Goal: Task Accomplishment & Management: Use online tool/utility

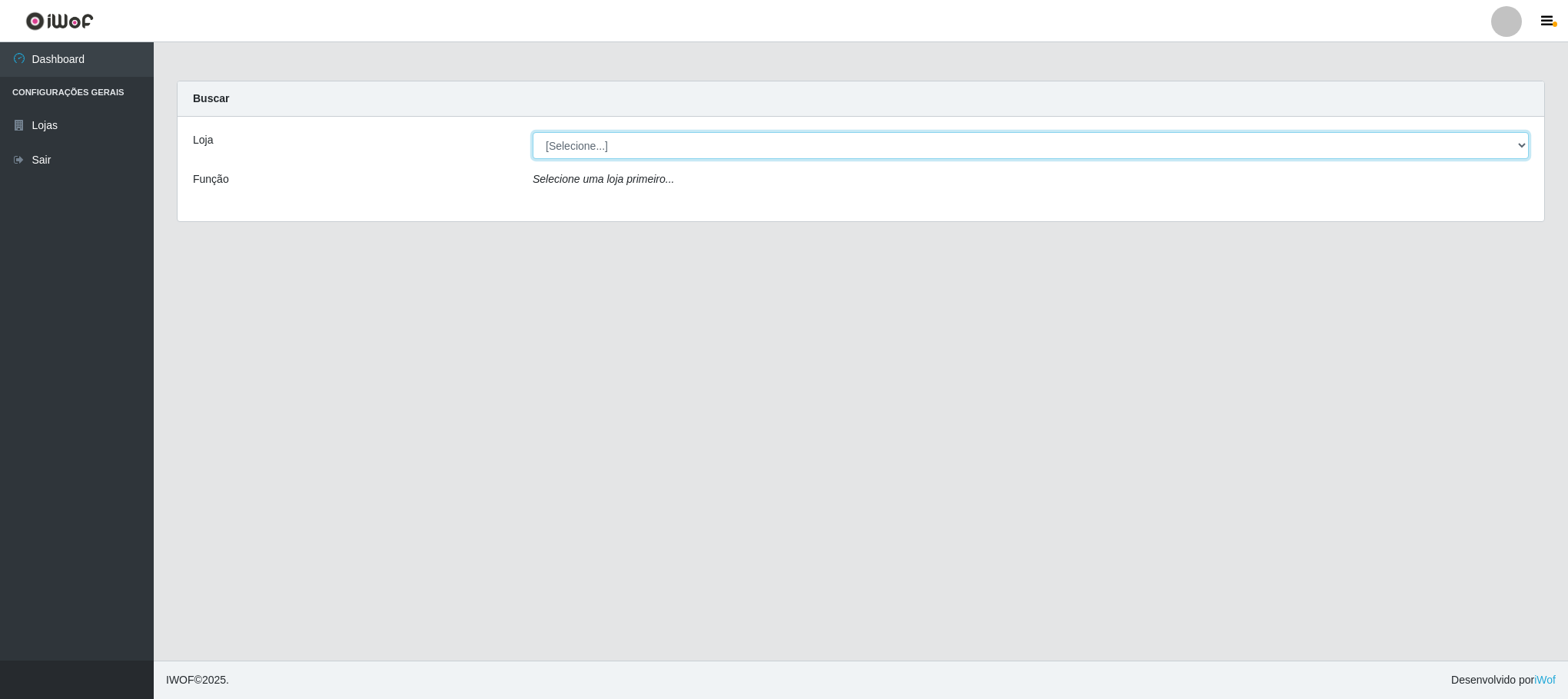
drag, startPoint x: 1515, startPoint y: 141, endPoint x: 1445, endPoint y: 213, distance: 100.5
click at [1515, 141] on select "[Selecione...] Iskisita Atakado - Centro de Distribuição" at bounding box center [1031, 145] width 996 height 27
select select "425"
click at [533, 132] on select "[Selecione...] Iskisita Atakado - Centro de Distribuição" at bounding box center [1031, 145] width 996 height 27
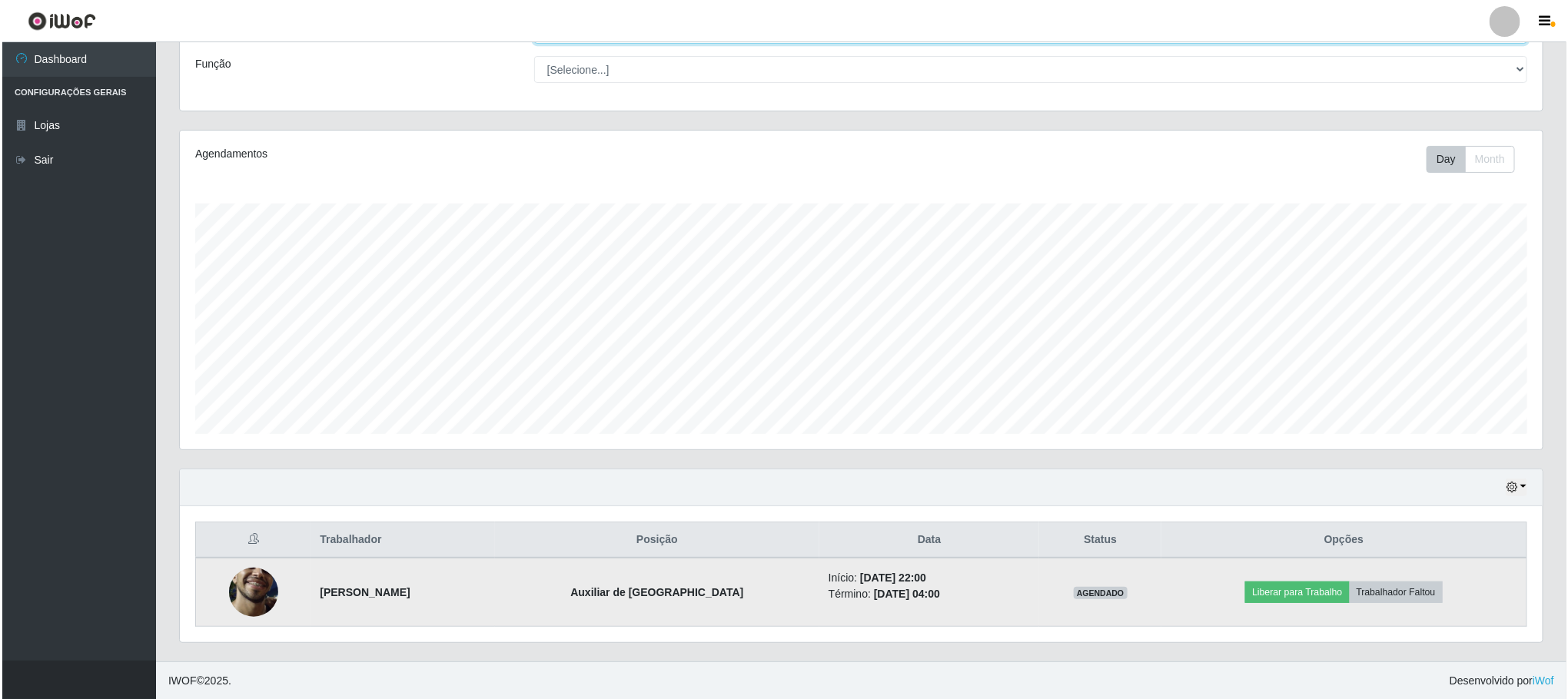
scroll to position [121, 0]
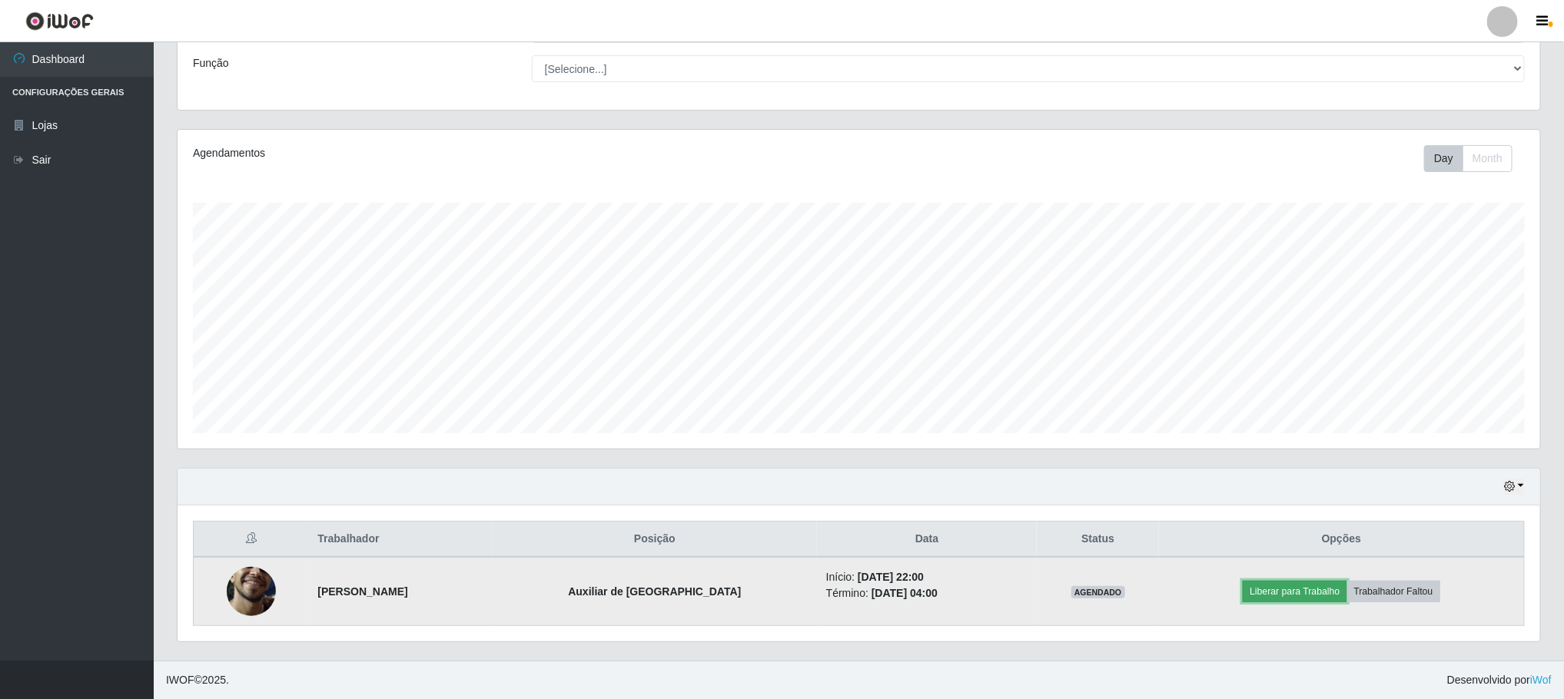
click at [1285, 586] on button "Liberar para Trabalho" at bounding box center [1295, 592] width 104 height 22
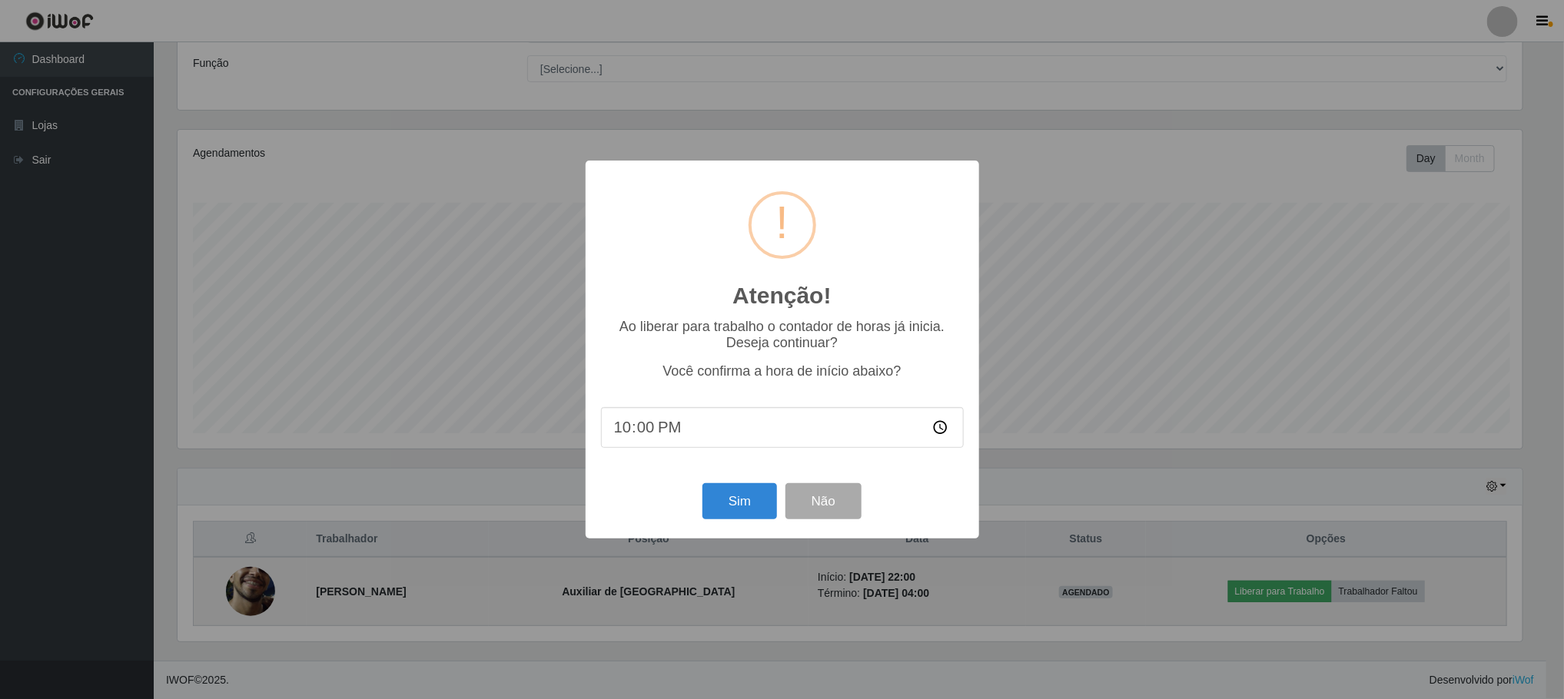
scroll to position [320, 1349]
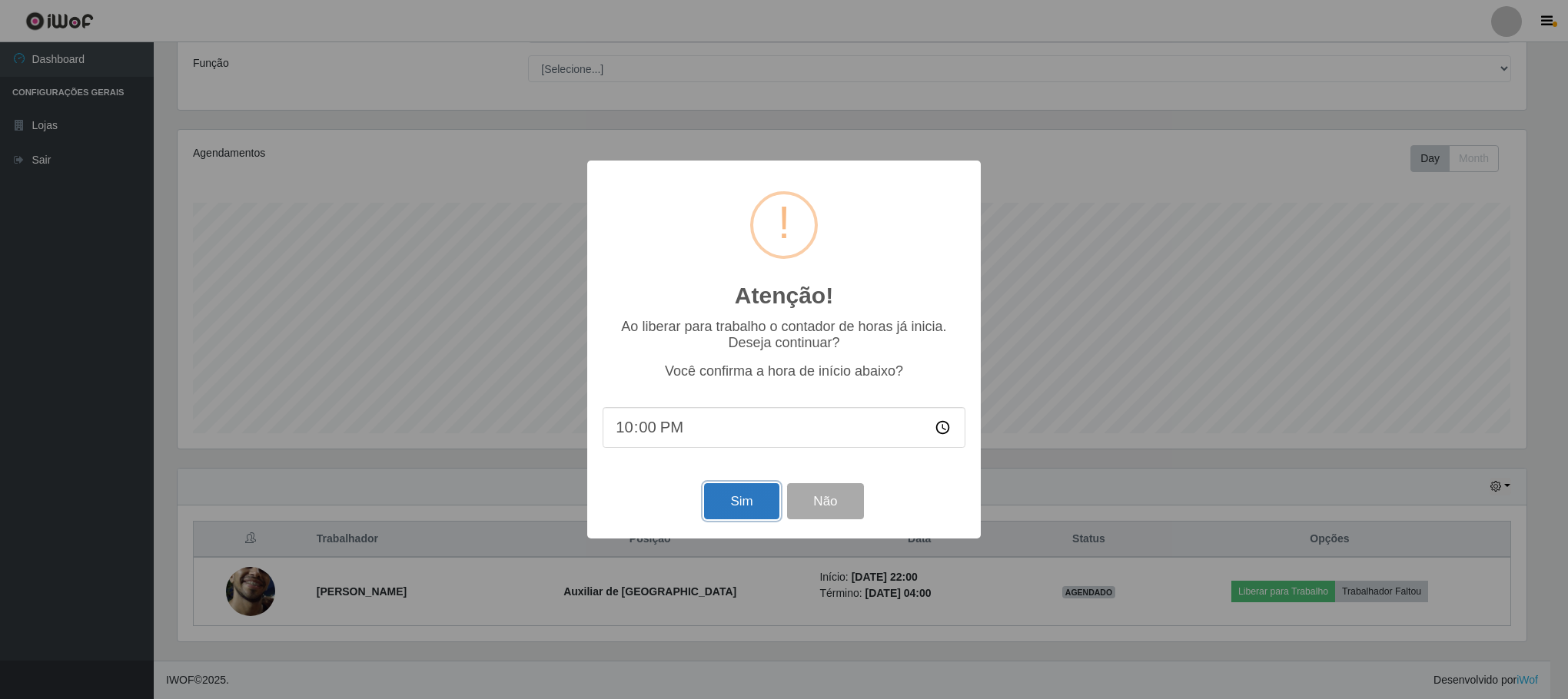
click at [752, 498] on button "Sim" at bounding box center [741, 501] width 75 height 36
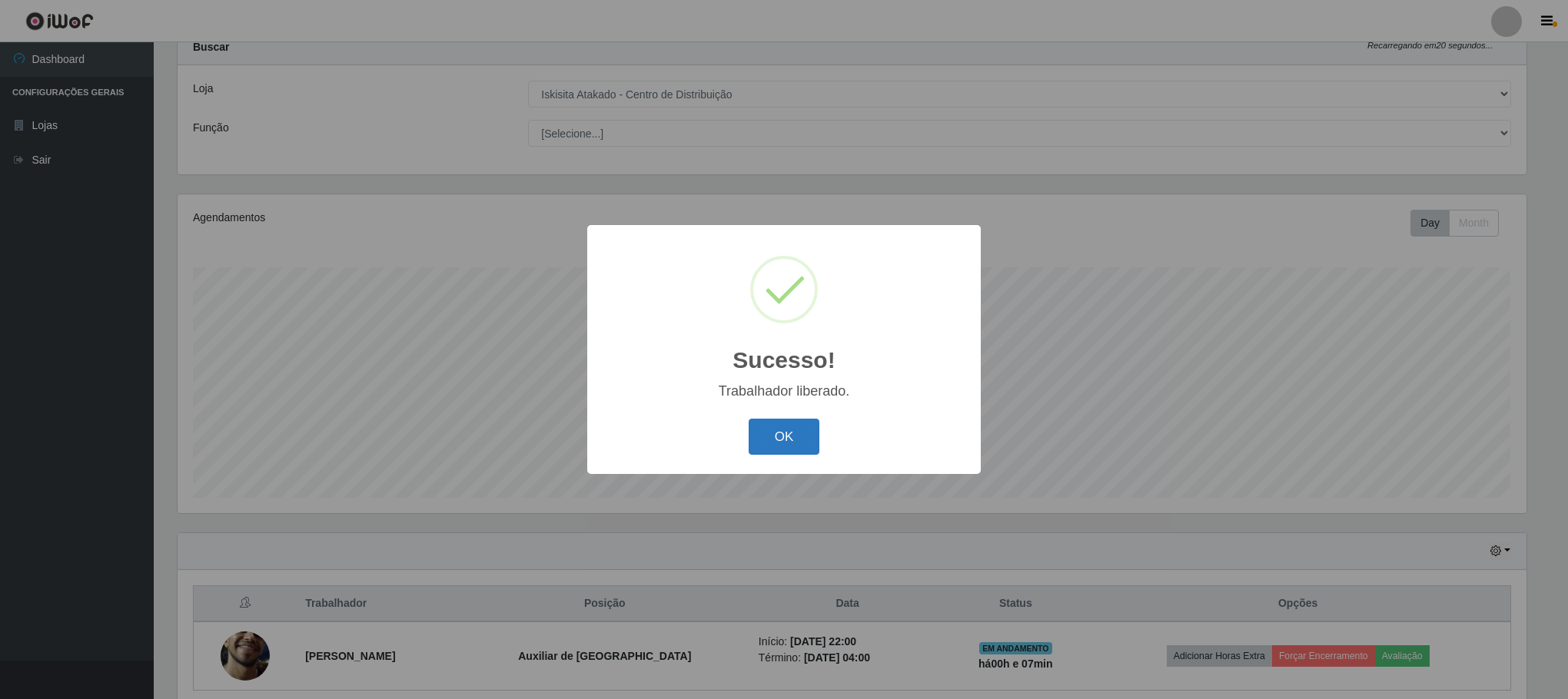
click at [800, 439] on button "OK" at bounding box center [783, 437] width 71 height 36
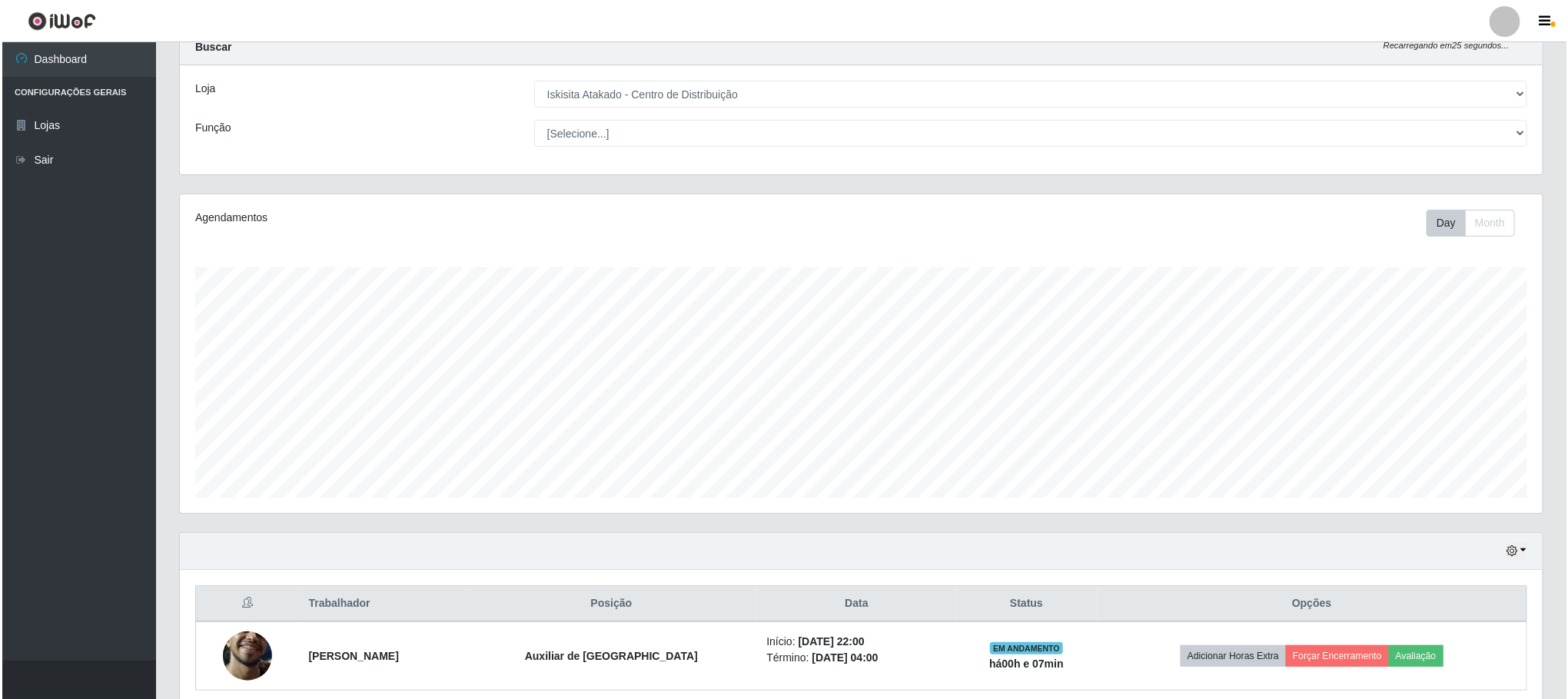
scroll to position [121, 0]
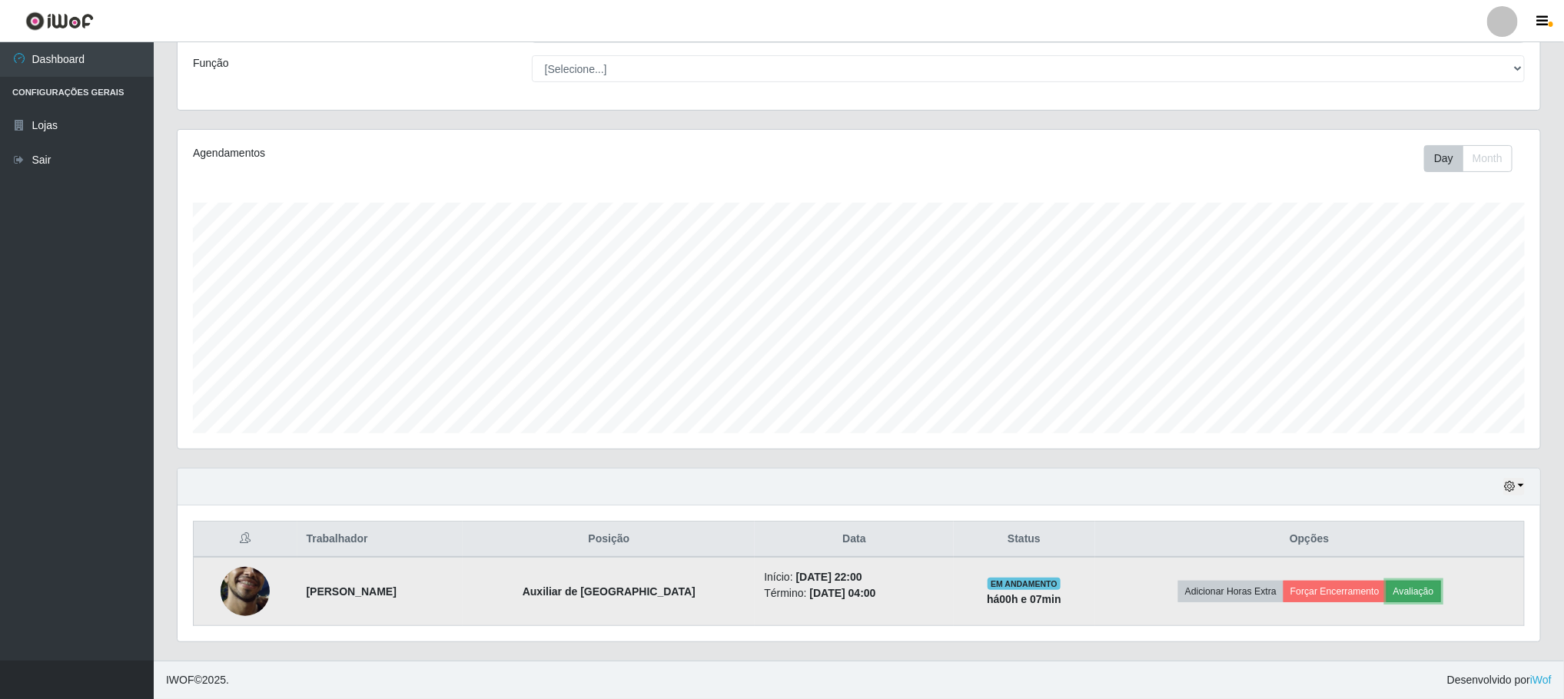
click at [1427, 592] on button "Avaliação" at bounding box center [1413, 592] width 55 height 22
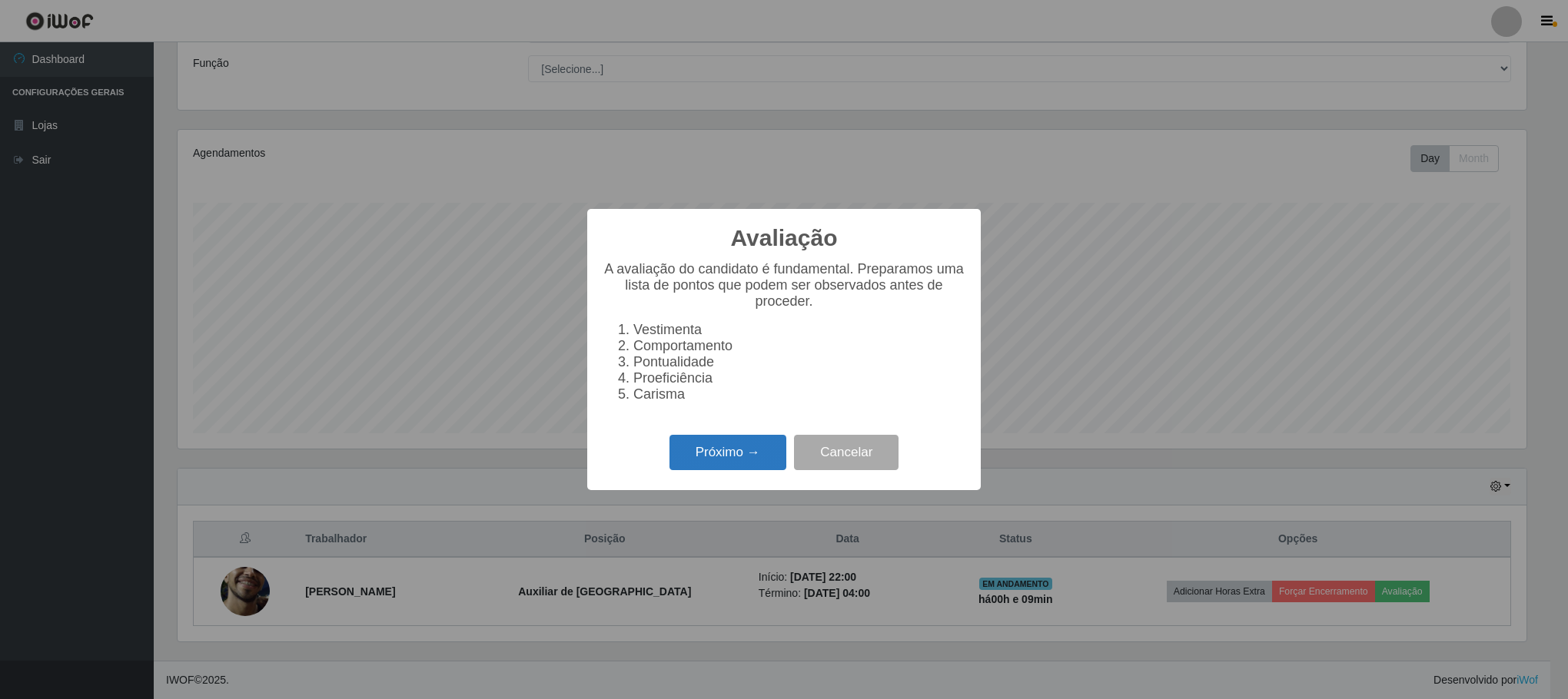
click at [727, 447] on button "Próximo →" at bounding box center [727, 453] width 117 height 36
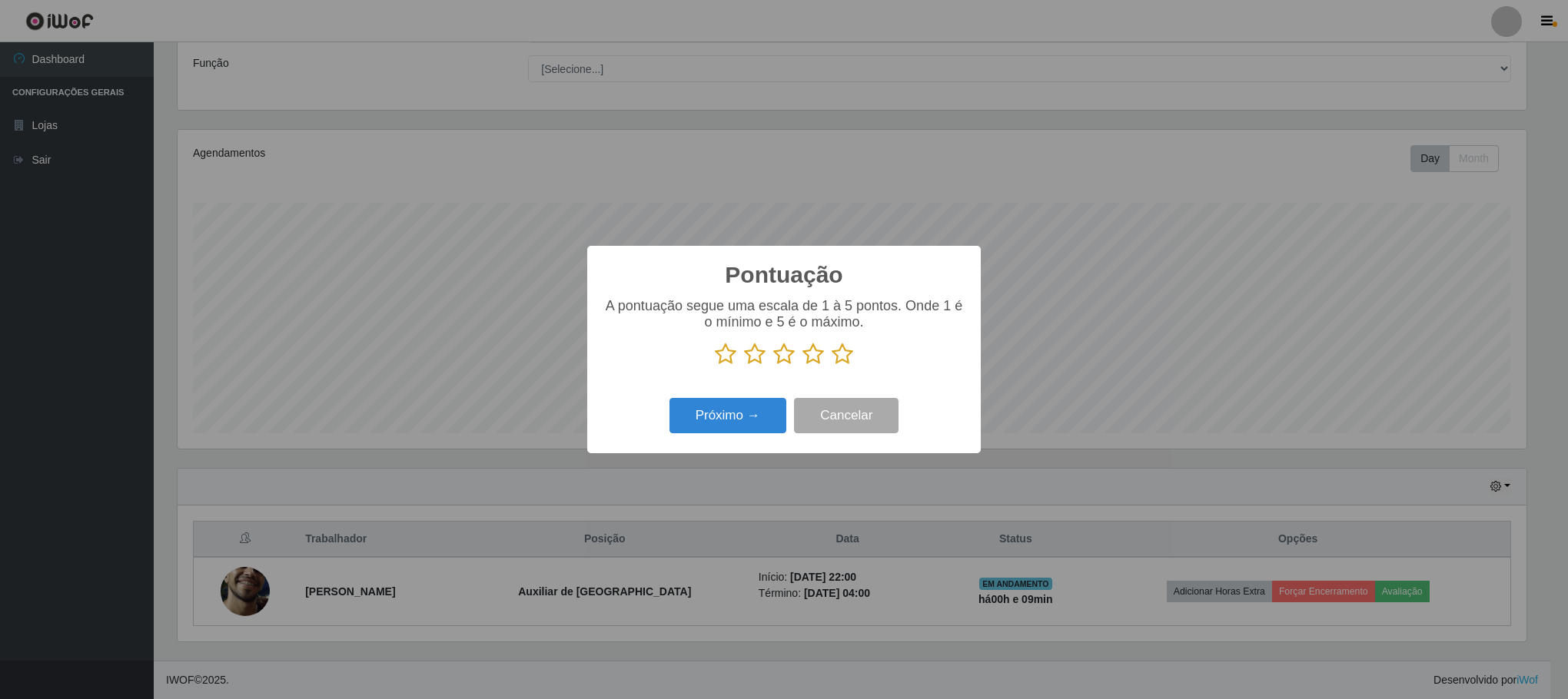
click at [846, 358] on icon at bounding box center [842, 354] width 22 height 23
click at [831, 366] on input "radio" at bounding box center [831, 366] width 0 height 0
click at [741, 429] on button "Próximo →" at bounding box center [727, 416] width 117 height 36
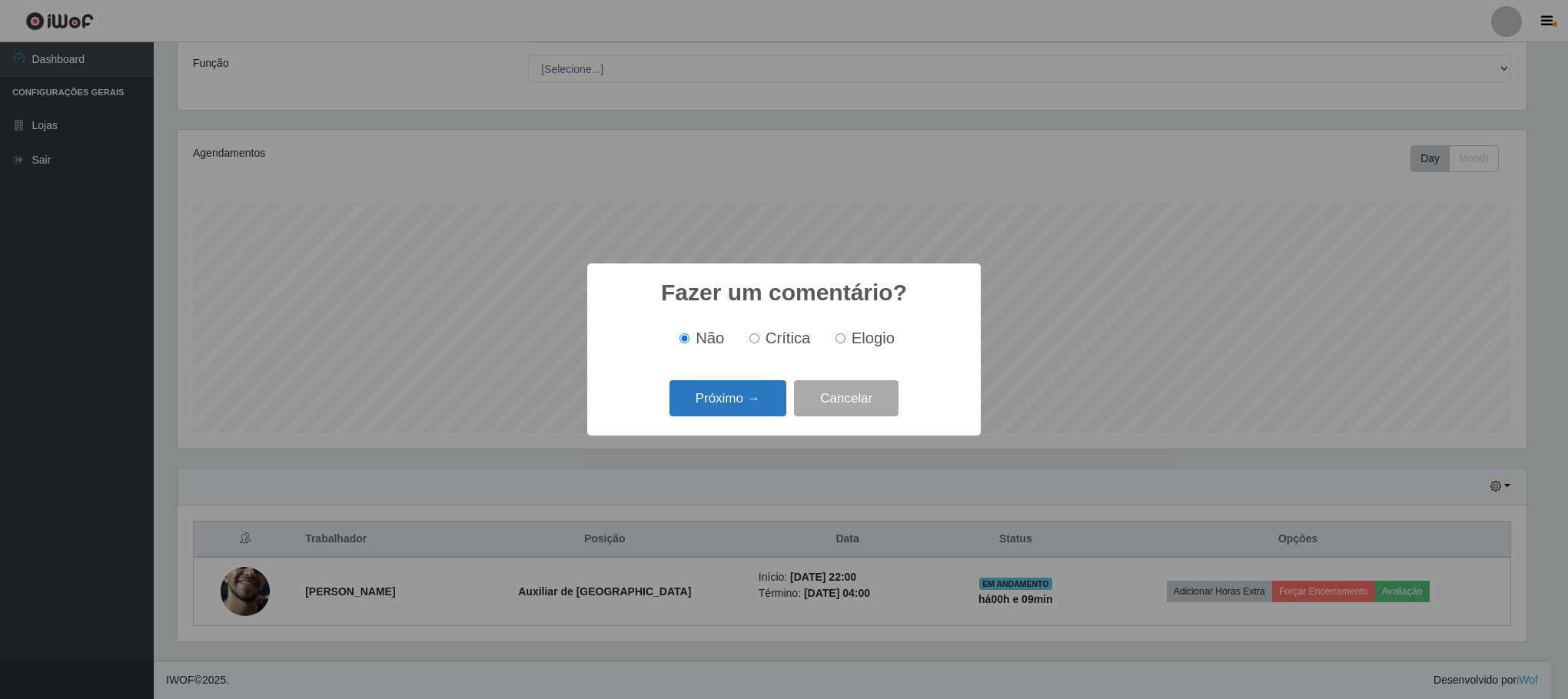
click at [745, 402] on button "Próximo →" at bounding box center [727, 398] width 117 height 36
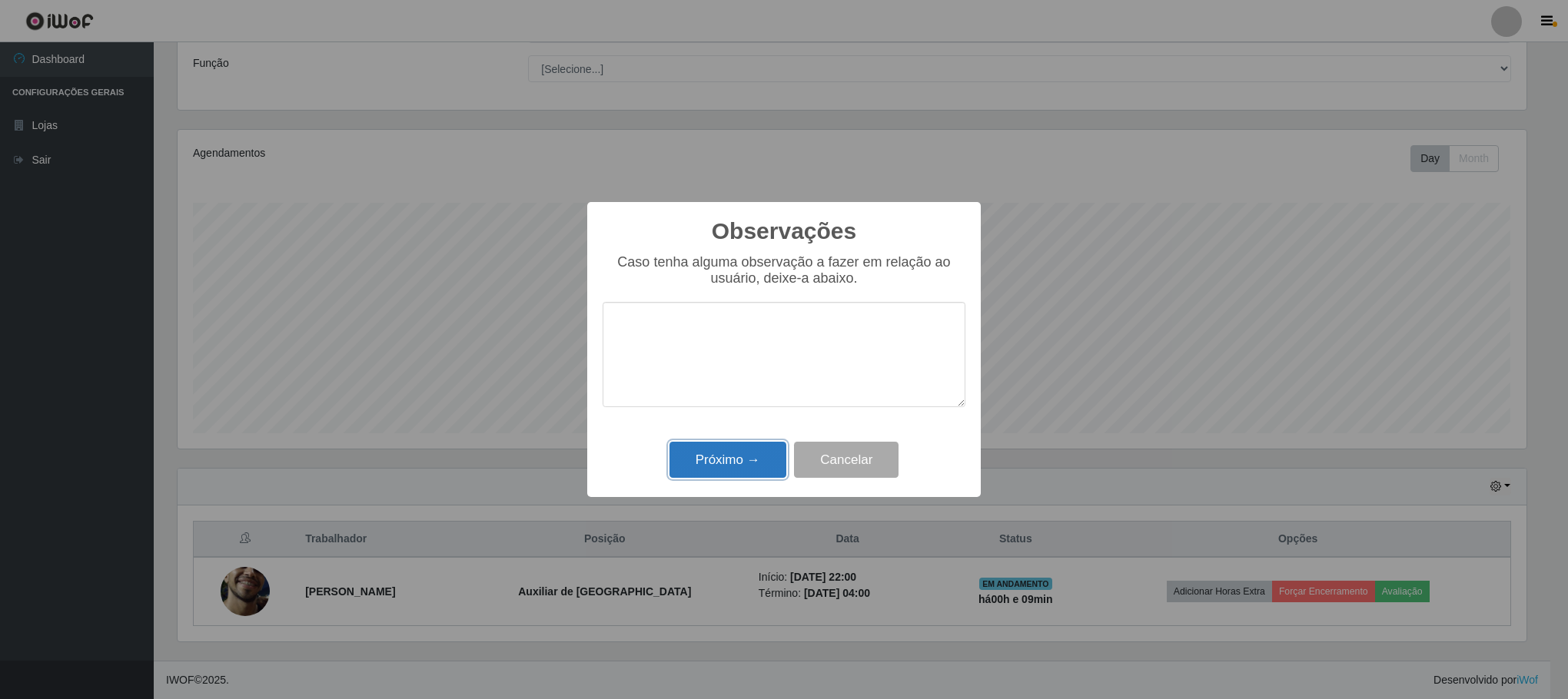
click at [719, 460] on button "Próximo →" at bounding box center [727, 460] width 117 height 36
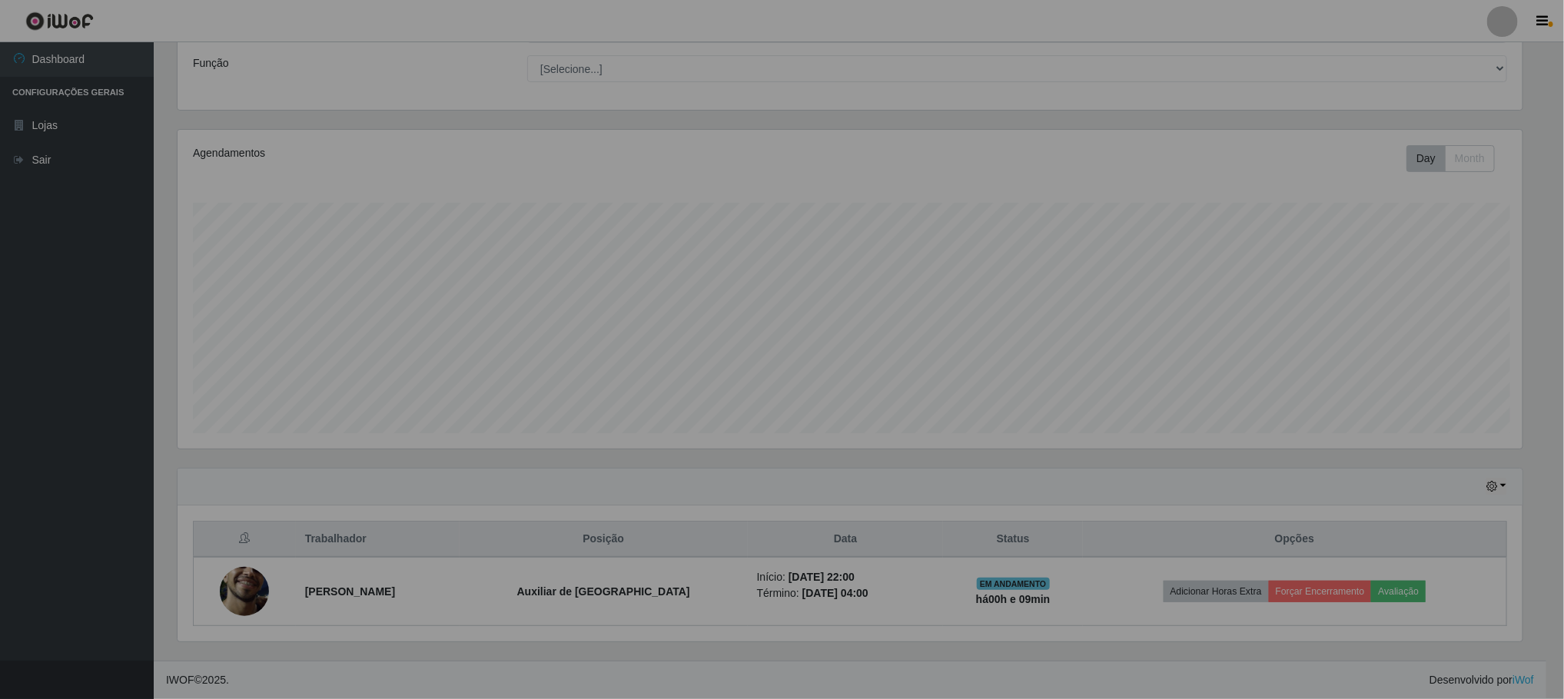
scroll to position [320, 1361]
